Goal: Information Seeking & Learning: Learn about a topic

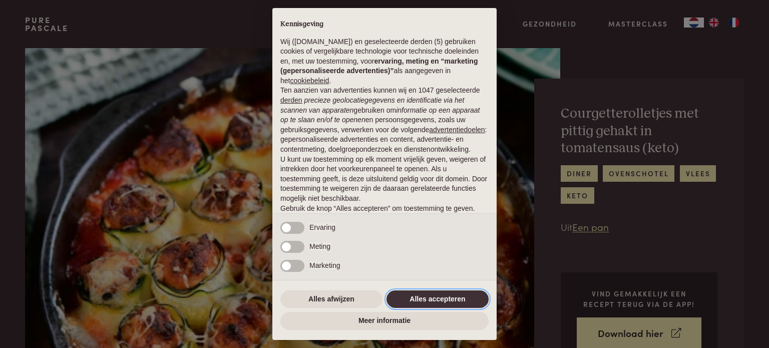
click at [430, 301] on button "Alles accepteren" at bounding box center [437, 299] width 102 height 18
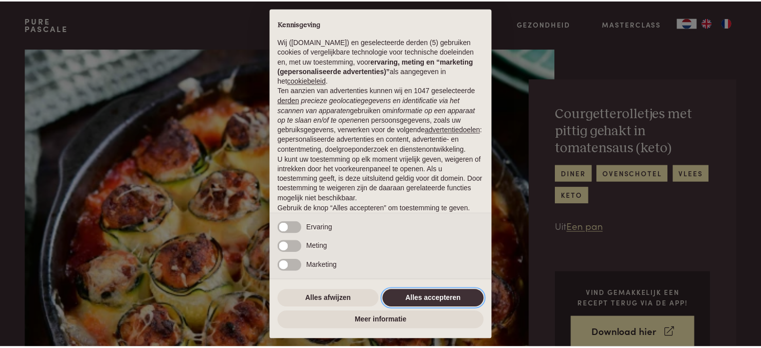
scroll to position [54, 0]
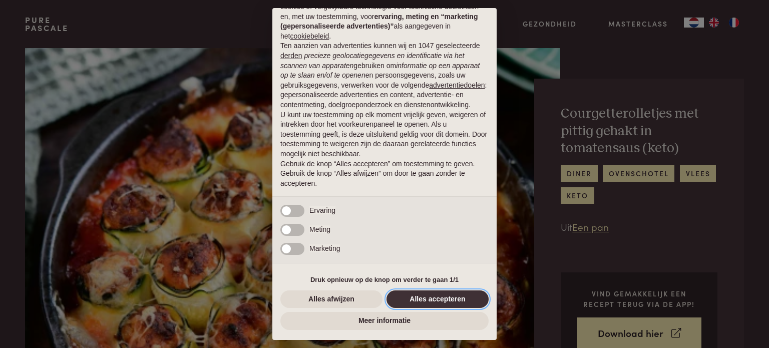
click at [440, 300] on button "Alles accepteren" at bounding box center [437, 299] width 102 height 18
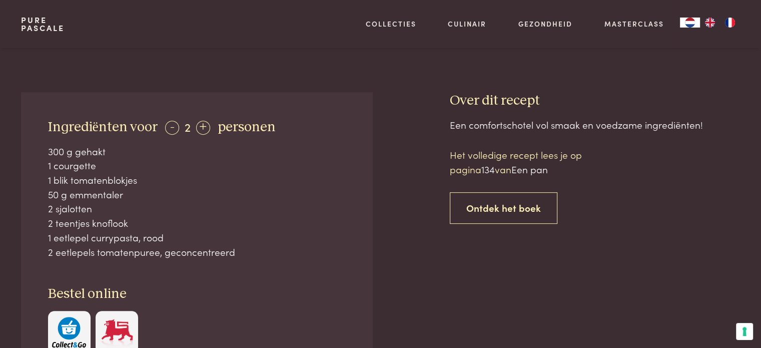
scroll to position [400, 0]
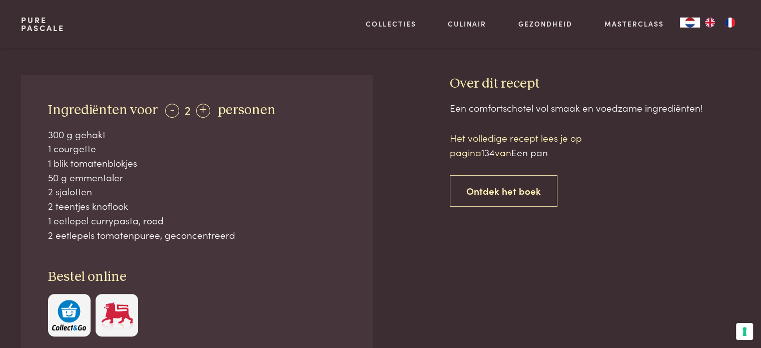
drag, startPoint x: 48, startPoint y: 109, endPoint x: 255, endPoint y: 228, distance: 239.6
click at [255, 228] on div "Ingrediënten voor - 2 + personen 300 g gehakt 1 courgette 1 blik tomatenblokjes…" at bounding box center [196, 219] width 351 height 288
copy div "Ingrediënten voor - 2 + personen 300 g gehakt 1 courgette 1 blik tomatenblokjes…"
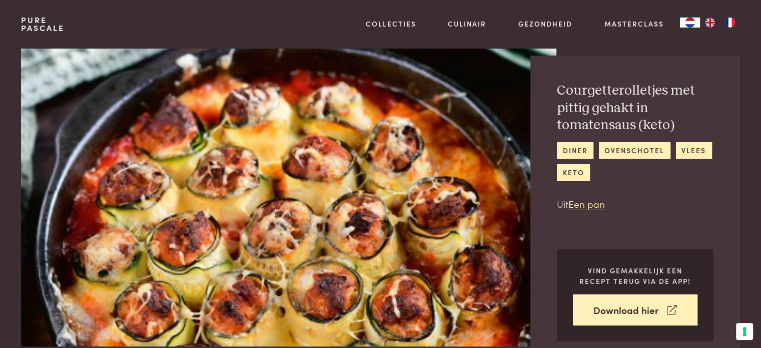
scroll to position [0, 0]
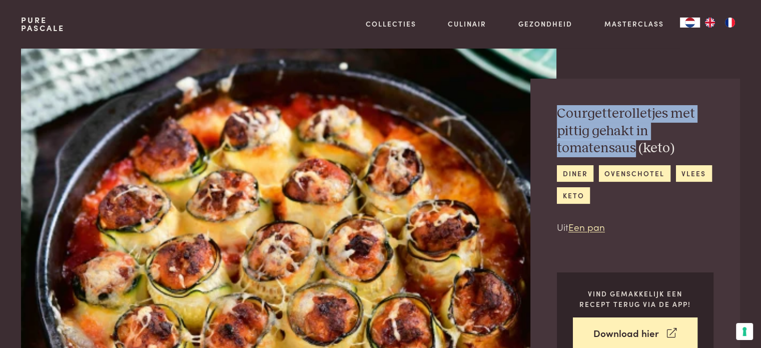
drag, startPoint x: 557, startPoint y: 113, endPoint x: 635, endPoint y: 150, distance: 86.8
click at [635, 150] on h2 "Courgetterolletjes met pittig gehakt in tomatensaus (keto)" at bounding box center [635, 131] width 157 height 52
copy h2 "Courgetterolletjes met pittig gehakt in tomatensaus"
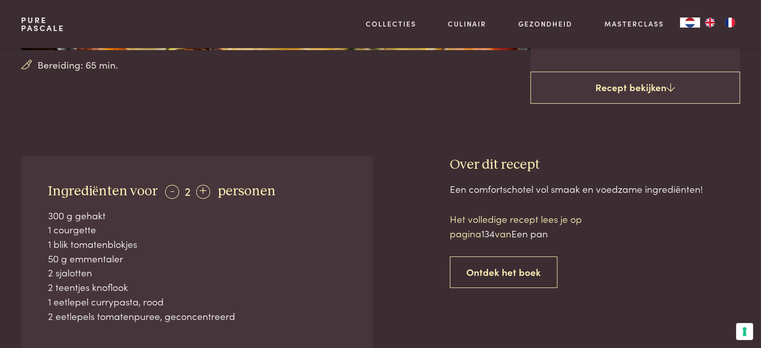
scroll to position [300, 0]
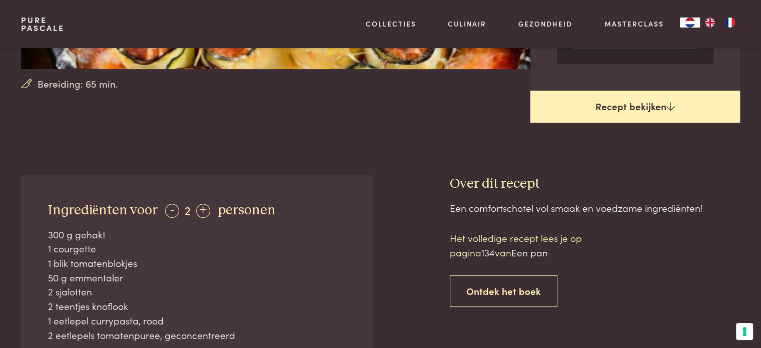
click at [626, 106] on link "Recept bekijken" at bounding box center [635, 107] width 210 height 32
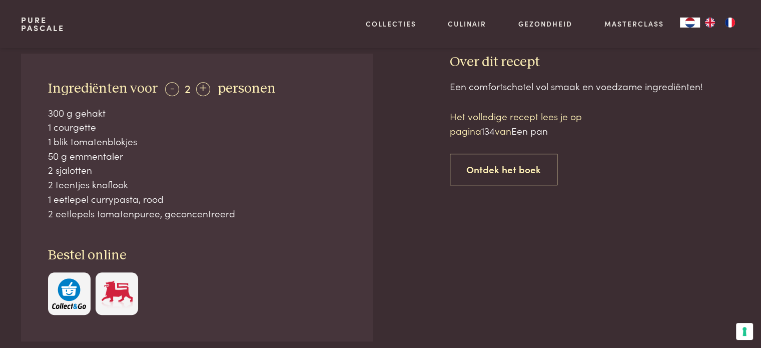
scroll to position [374, 0]
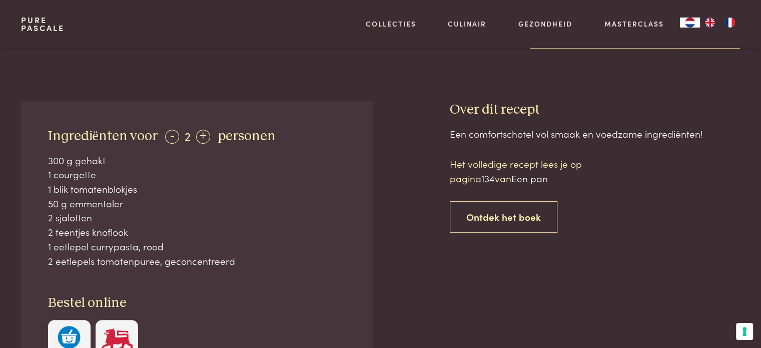
click at [481, 109] on h3 "Over dit recept" at bounding box center [595, 110] width 290 height 18
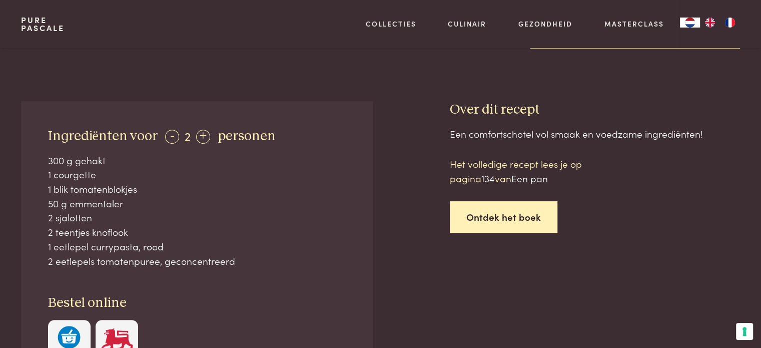
click at [505, 219] on link "Ontdek het boek" at bounding box center [504, 217] width 108 height 32
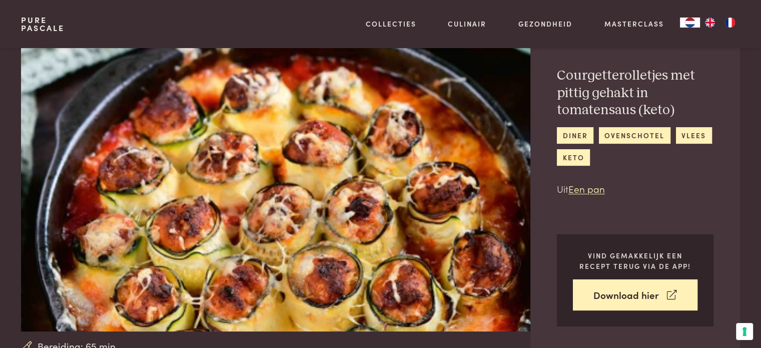
scroll to position [35, 0]
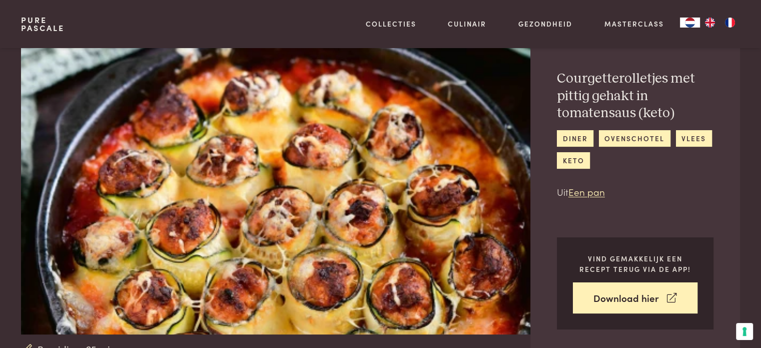
scroll to position [474, 0]
